Goal: Task Accomplishment & Management: Manage account settings

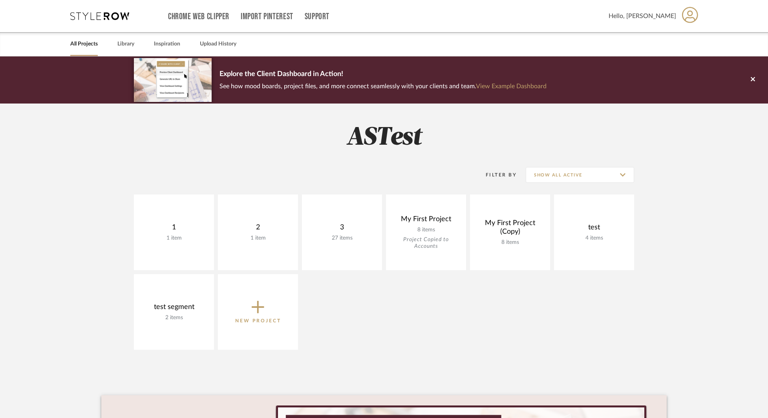
click at [688, 19] on icon at bounding box center [690, 15] width 16 height 16
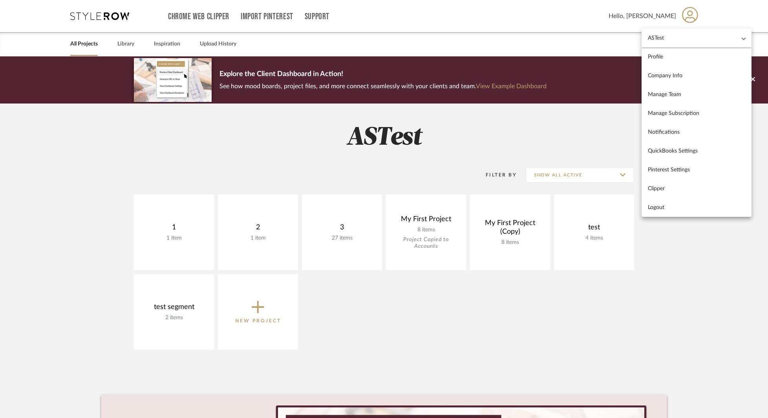
click at [684, 38] on mat-panel-title "ASTest" at bounding box center [692, 38] width 88 height 7
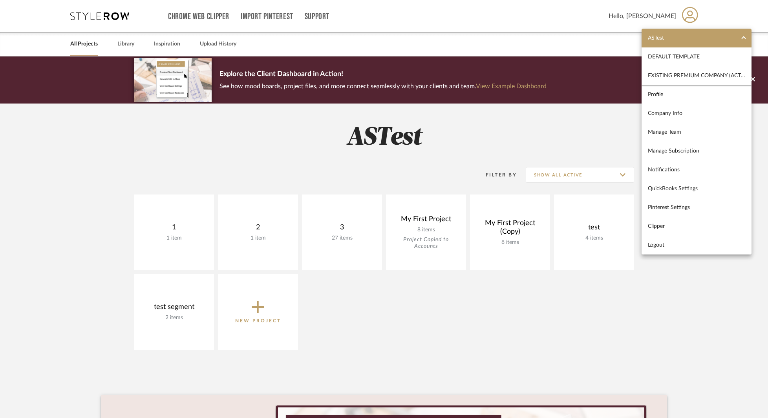
click at [525, 126] on div at bounding box center [384, 209] width 768 height 418
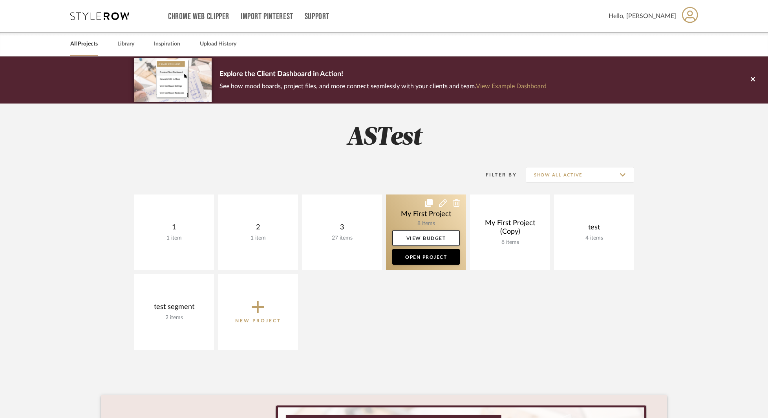
click at [403, 205] on link at bounding box center [426, 233] width 80 height 76
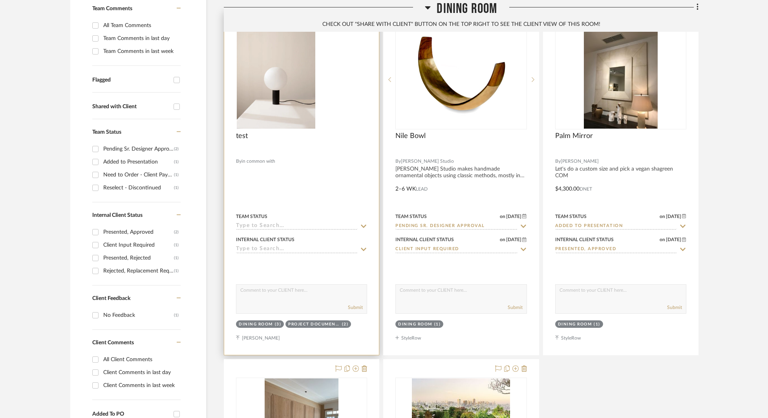
scroll to position [236, 0]
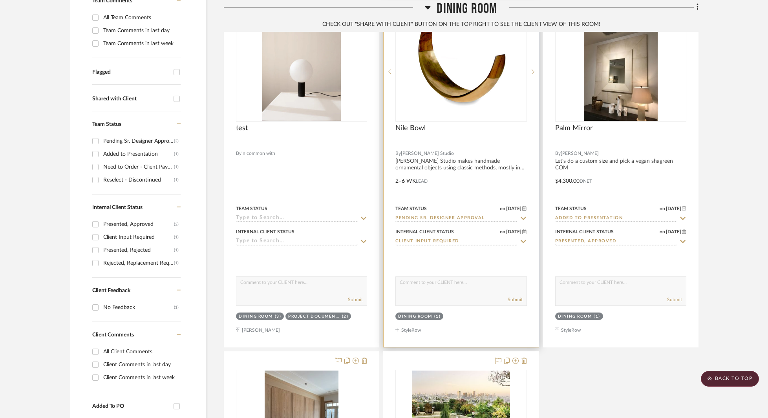
click at [437, 97] on img "0" at bounding box center [461, 72] width 98 height 98
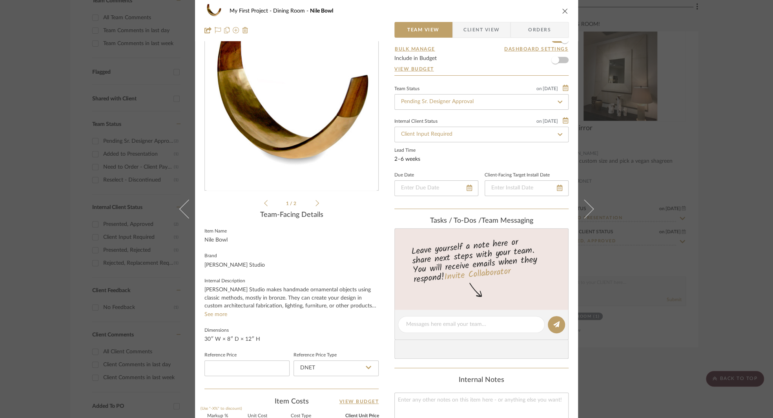
scroll to position [0, 0]
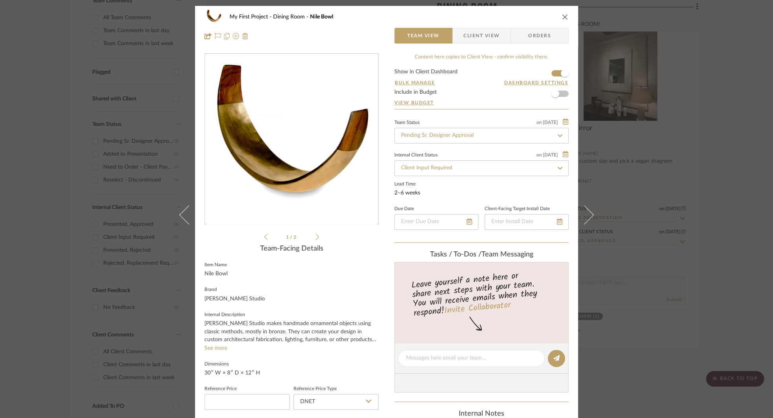
click at [563, 15] on icon "close" at bounding box center [565, 17] width 6 height 6
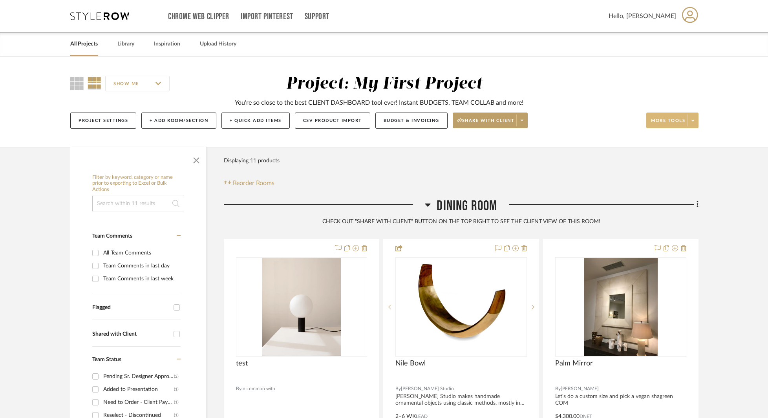
click at [696, 119] on span at bounding box center [692, 121] width 11 height 12
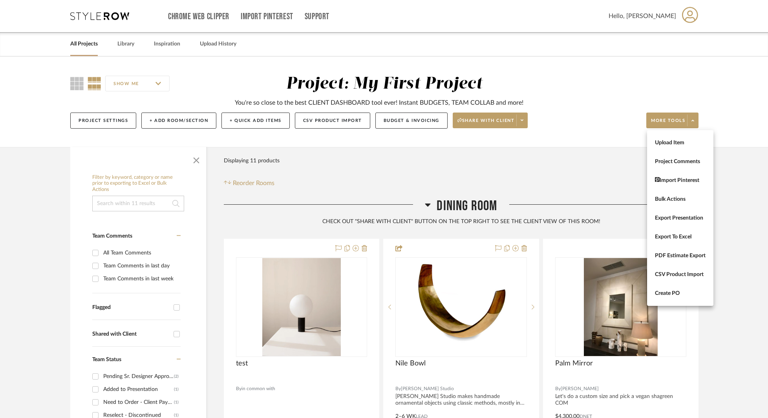
click at [552, 167] on div at bounding box center [384, 209] width 768 height 418
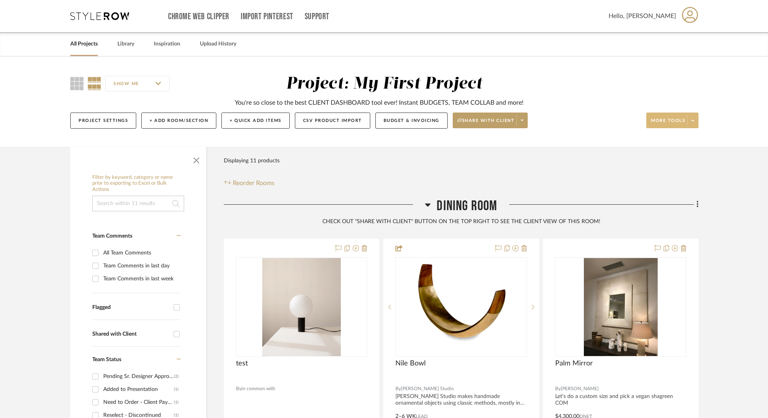
click at [667, 121] on span "More tools" at bounding box center [668, 124] width 34 height 12
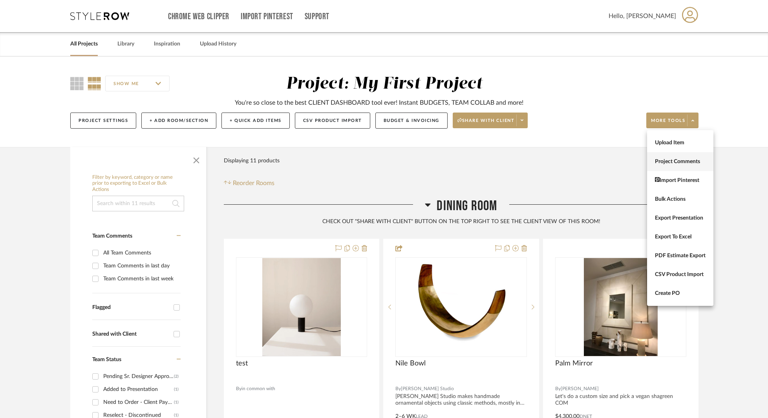
click at [675, 162] on span "Project Comments" at bounding box center [680, 162] width 51 height 7
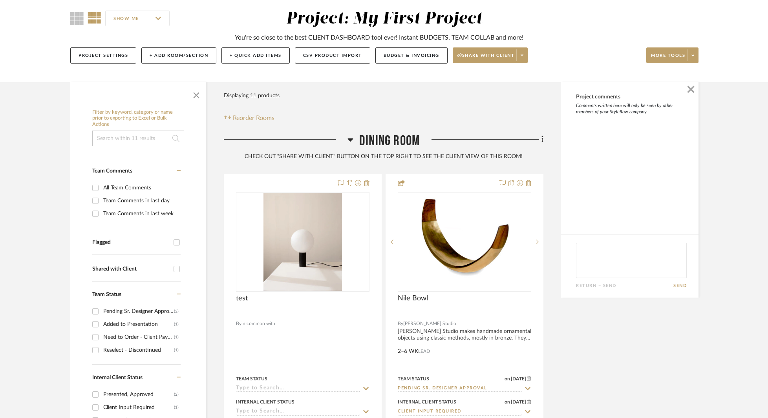
scroll to position [79, 0]
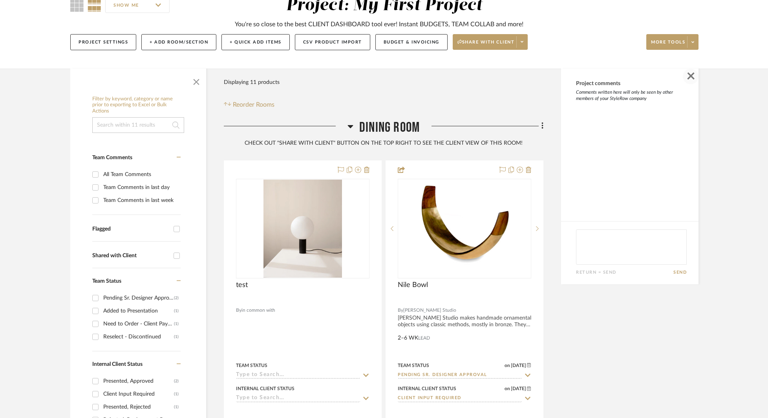
click at [691, 77] on span "button" at bounding box center [691, 77] width 16 height 16
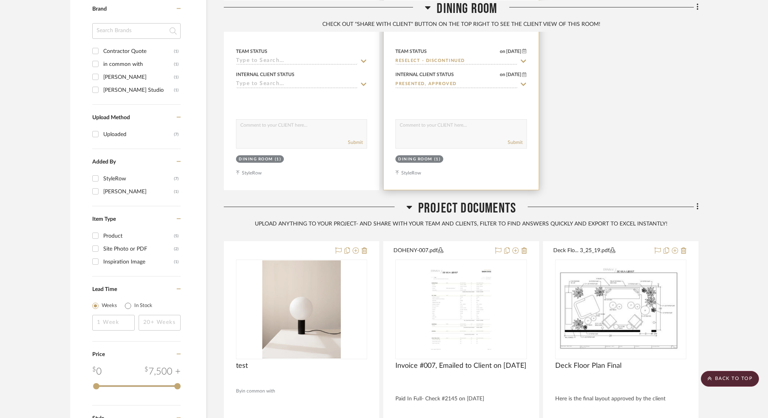
scroll to position [680, 0]
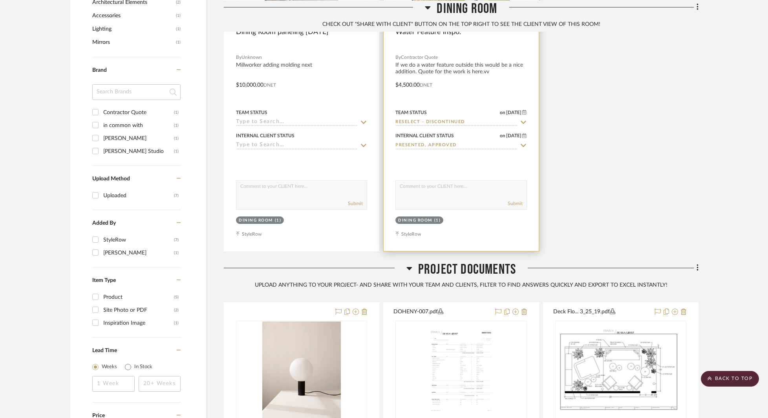
click at [411, 194] on textarea at bounding box center [461, 188] width 130 height 15
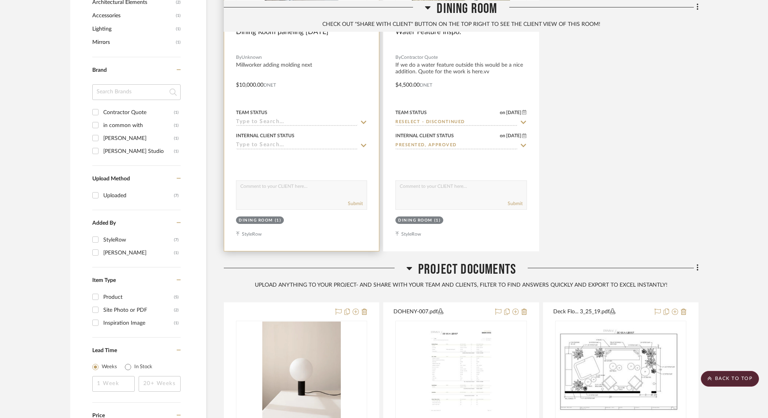
click at [296, 197] on div "Submit" at bounding box center [301, 195] width 131 height 29
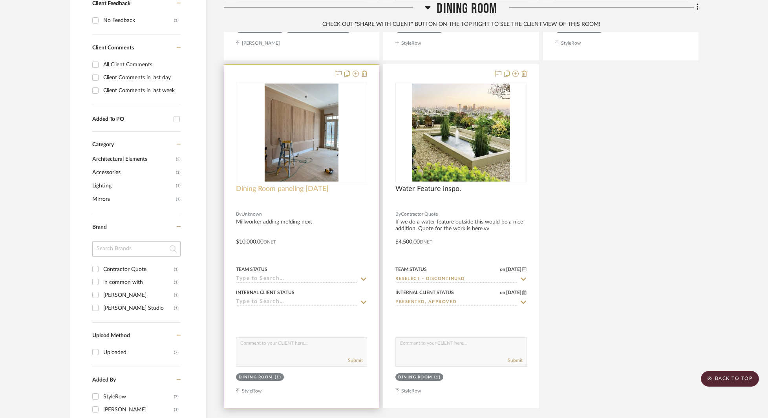
click at [302, 186] on span "Dining Room paneling [DATE]" at bounding box center [282, 189] width 93 height 9
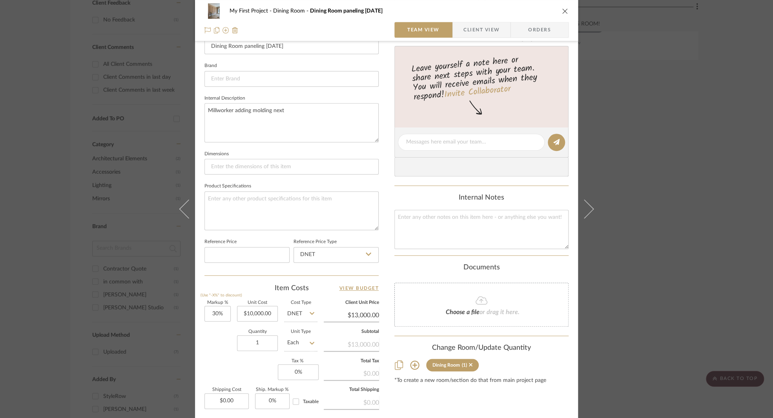
scroll to position [153, 0]
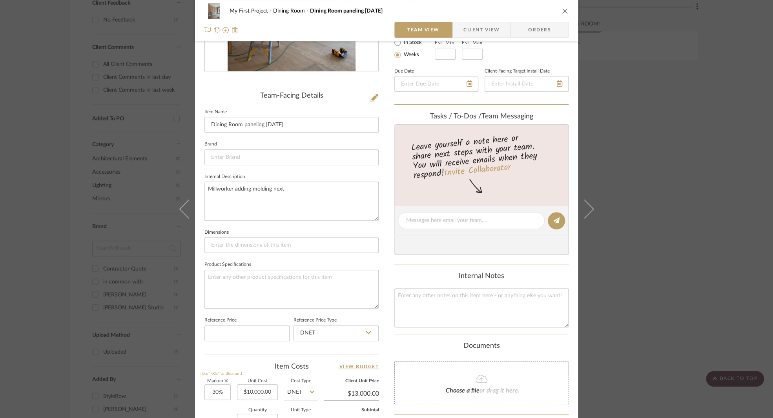
click at [641, 132] on div "My First Project Dining Room Dining Room paneling [DATE] Team View Client View …" at bounding box center [386, 209] width 773 height 418
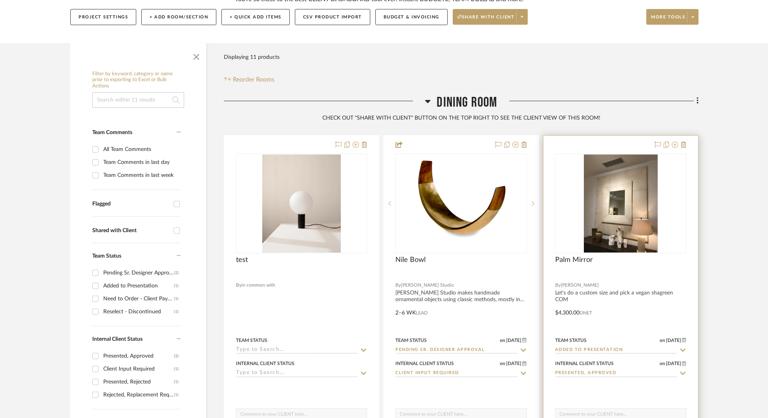
scroll to position [0, 0]
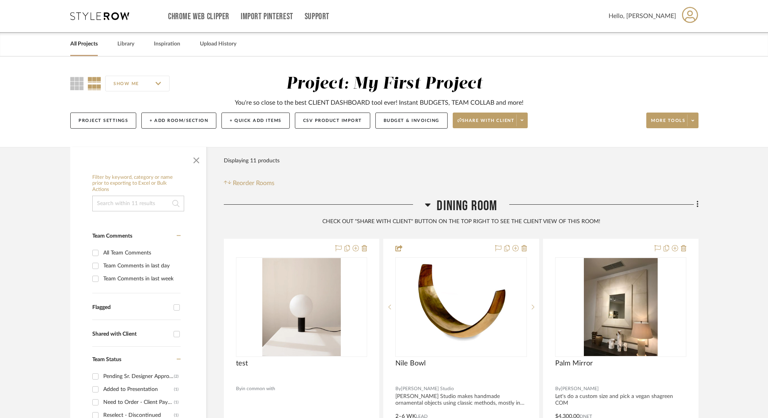
click at [689, 130] on div "Project Settings + Add Room/Section + Quick Add Items CSV Product Import Budget…" at bounding box center [384, 121] width 628 height 26
click at [686, 125] on button "More tools" at bounding box center [672, 121] width 52 height 16
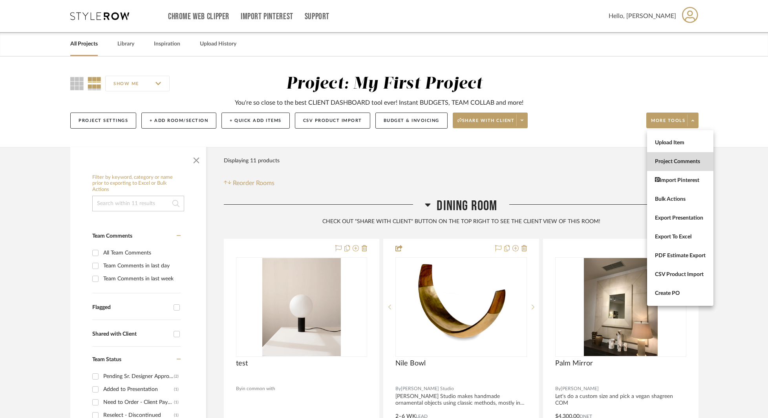
click at [678, 164] on span "Project Comments" at bounding box center [680, 162] width 51 height 7
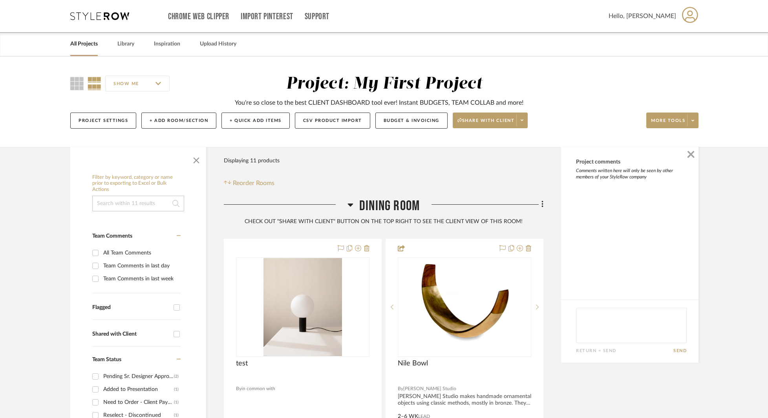
click at [481, 165] on div "Filter Products Displaying 11 products Reorder Rooms" at bounding box center [384, 170] width 320 height 35
click at [417, 170] on div "Filter Products Displaying 11 products Reorder Rooms" at bounding box center [384, 170] width 320 height 35
